Goal: Check status: Check status

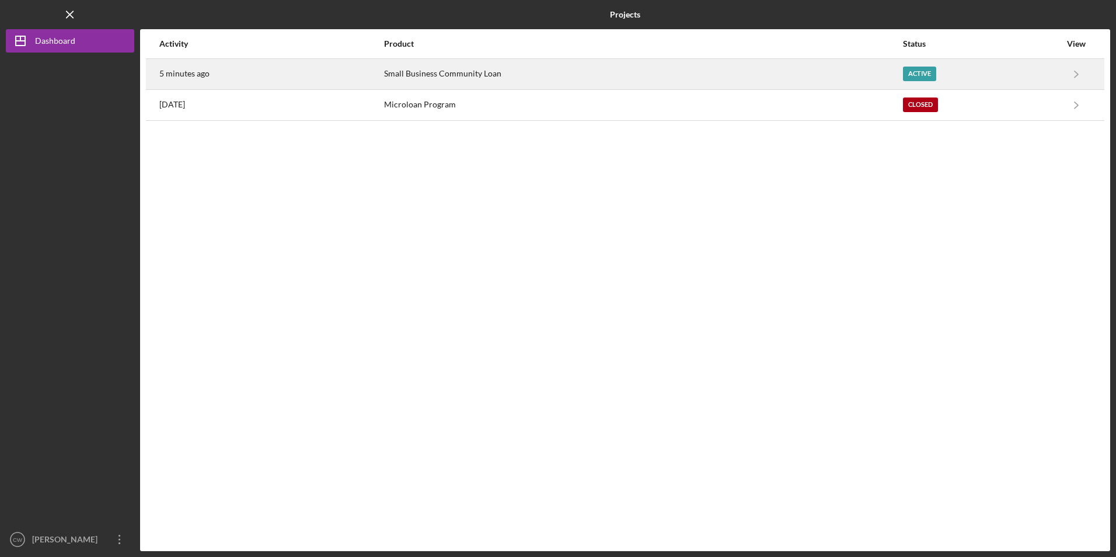
click at [278, 68] on div "5 minutes ago" at bounding box center [271, 74] width 224 height 29
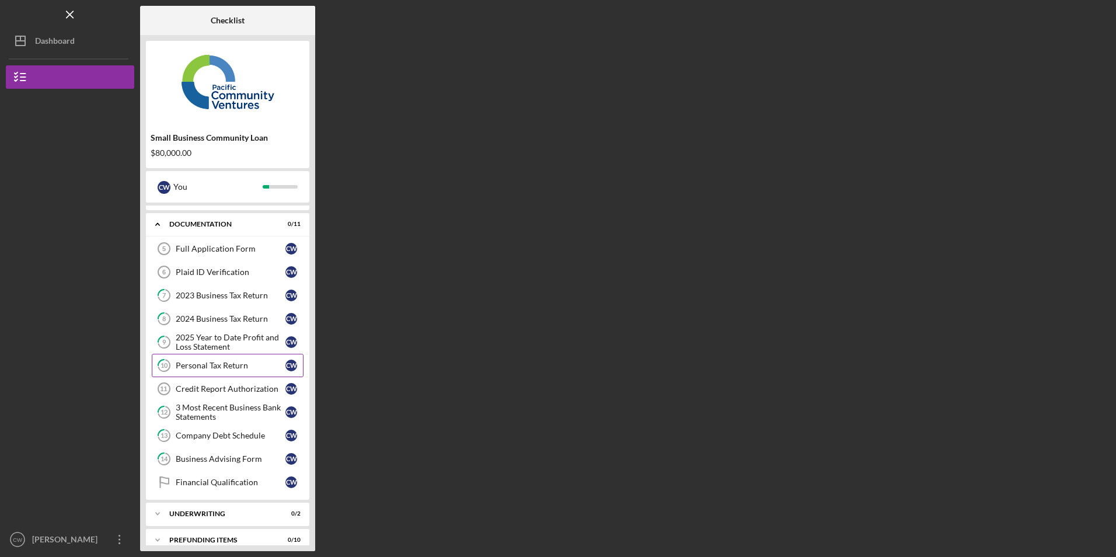
scroll to position [32, 0]
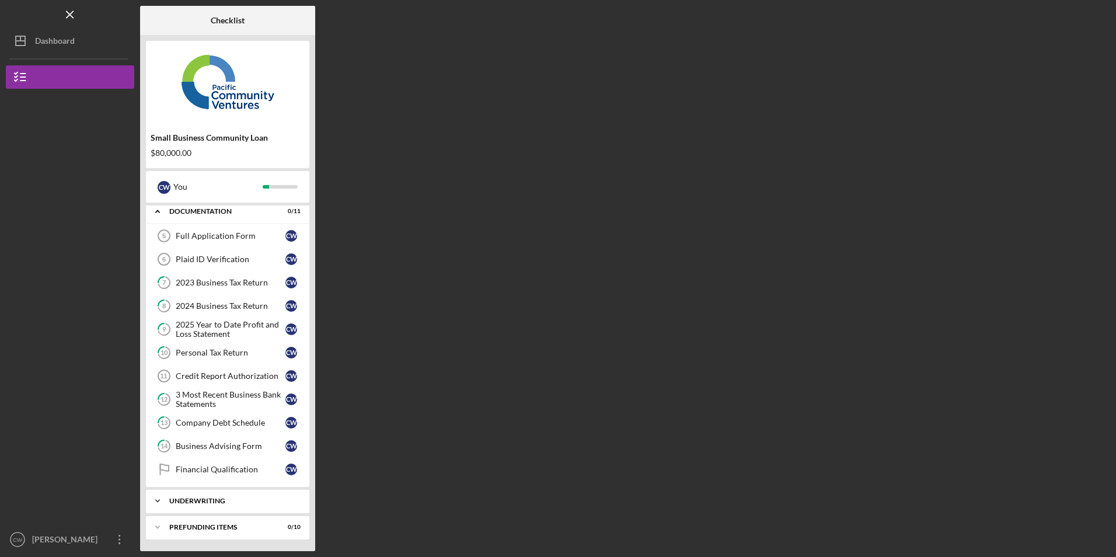
click at [232, 494] on div "Icon/Expander Underwriting 0 / 2" at bounding box center [227, 500] width 163 height 23
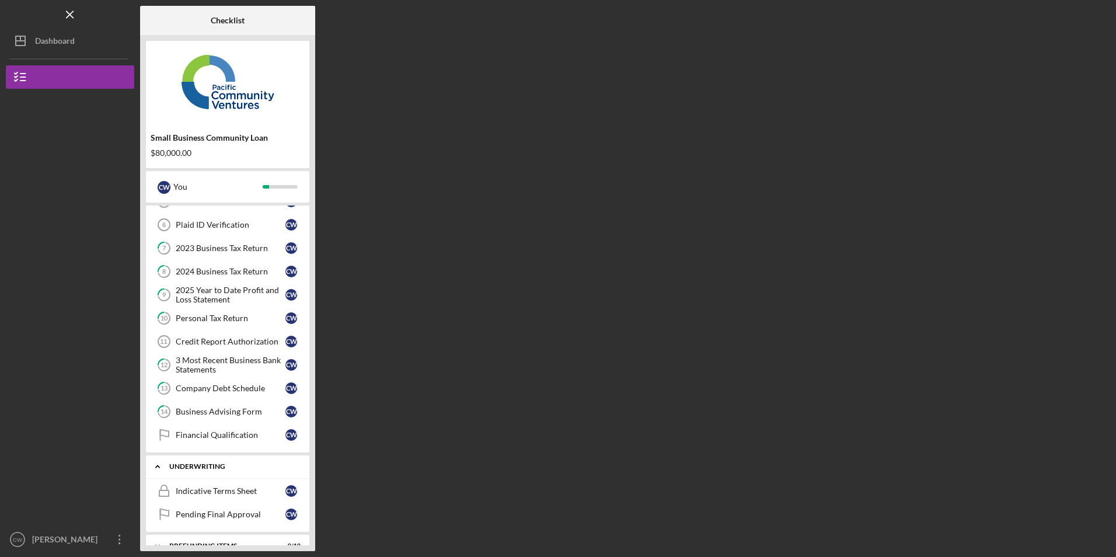
scroll to position [85, 0]
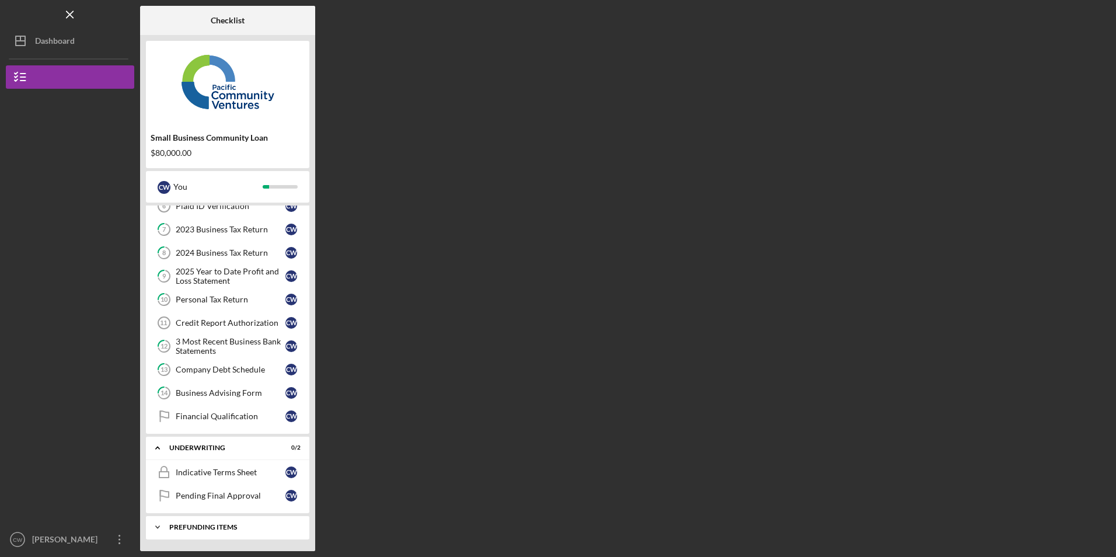
click at [225, 519] on div "Icon/Expander Prefunding Items 0 / 10" at bounding box center [227, 526] width 163 height 23
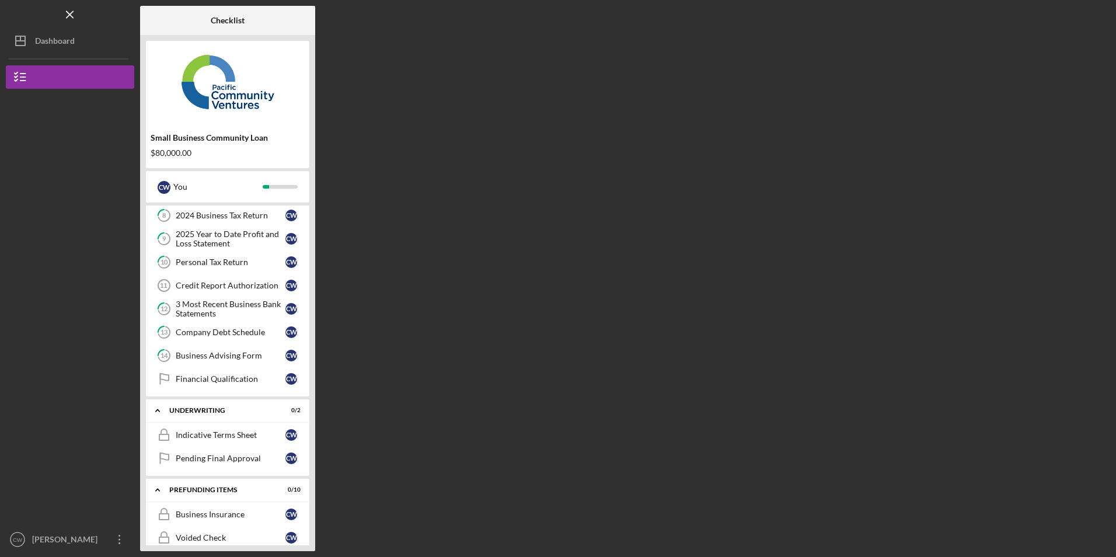
scroll to position [33, 0]
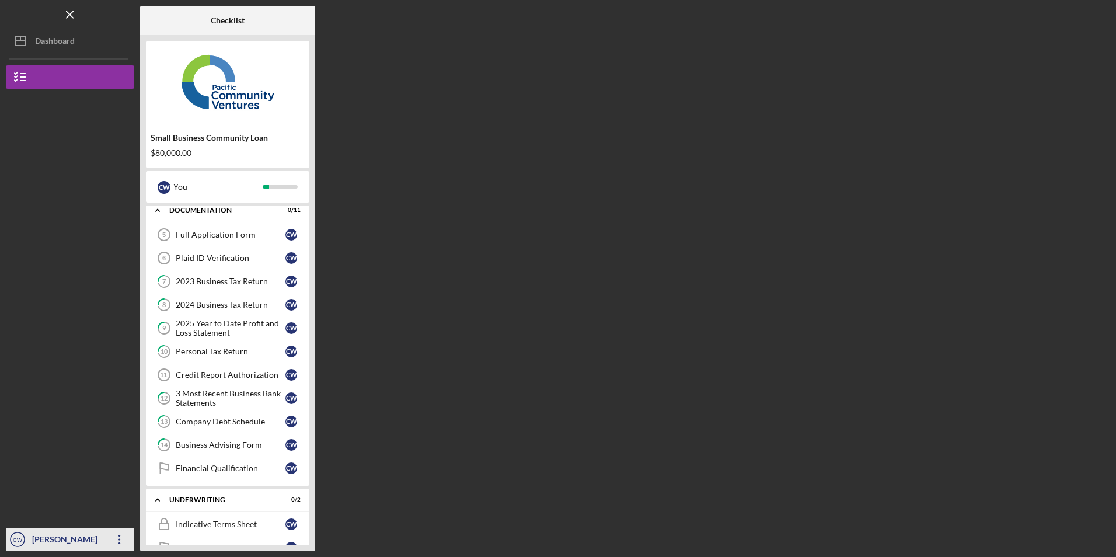
click at [118, 532] on icon "Icon/Overflow" at bounding box center [119, 539] width 29 height 29
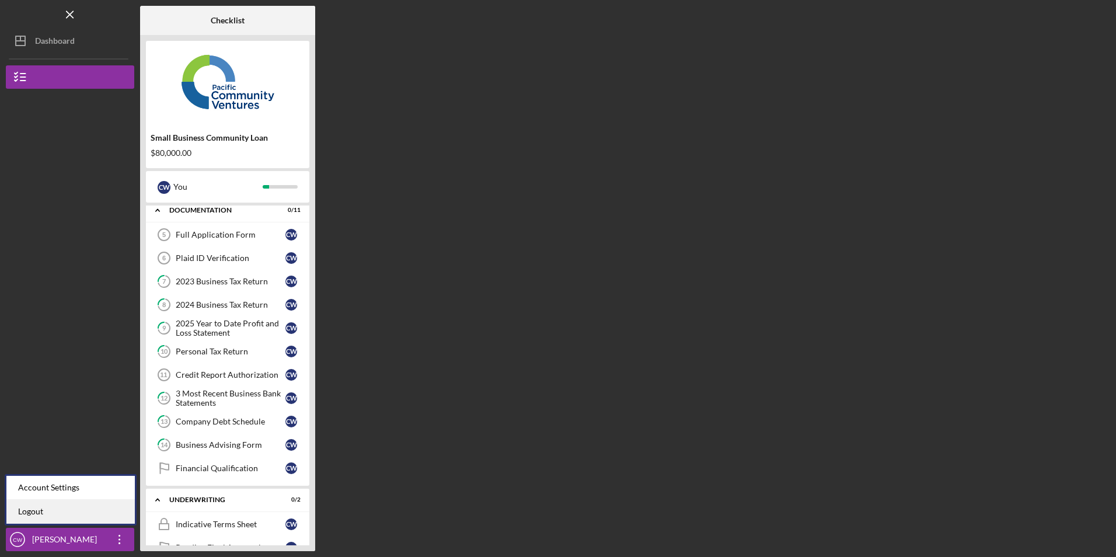
click at [111, 514] on link "Logout" at bounding box center [70, 512] width 128 height 24
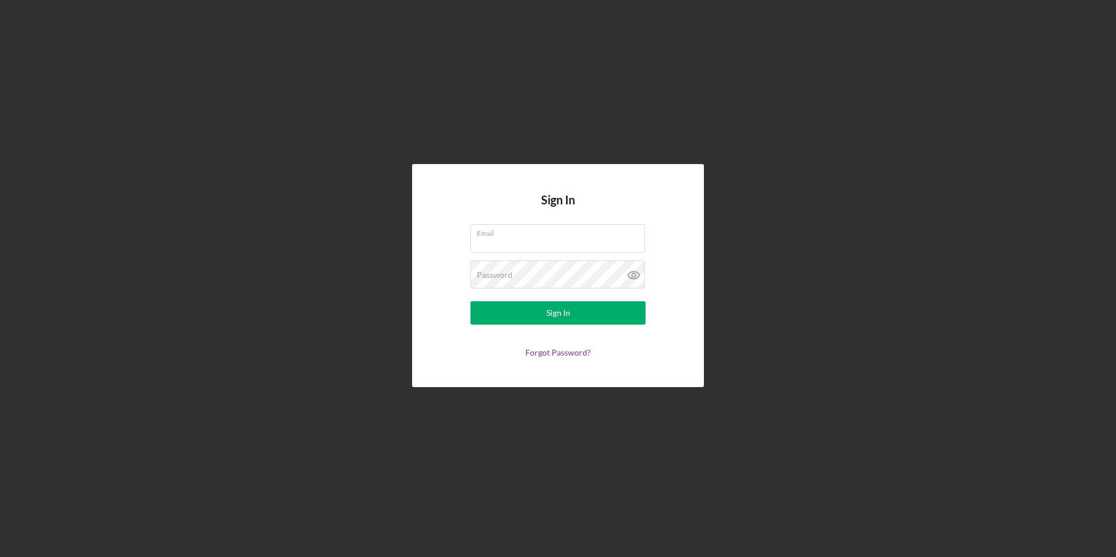
type input "[PERSON_NAME][EMAIL_ADDRESS][DOMAIN_NAME]"
